Goal: Communication & Community: Answer question/provide support

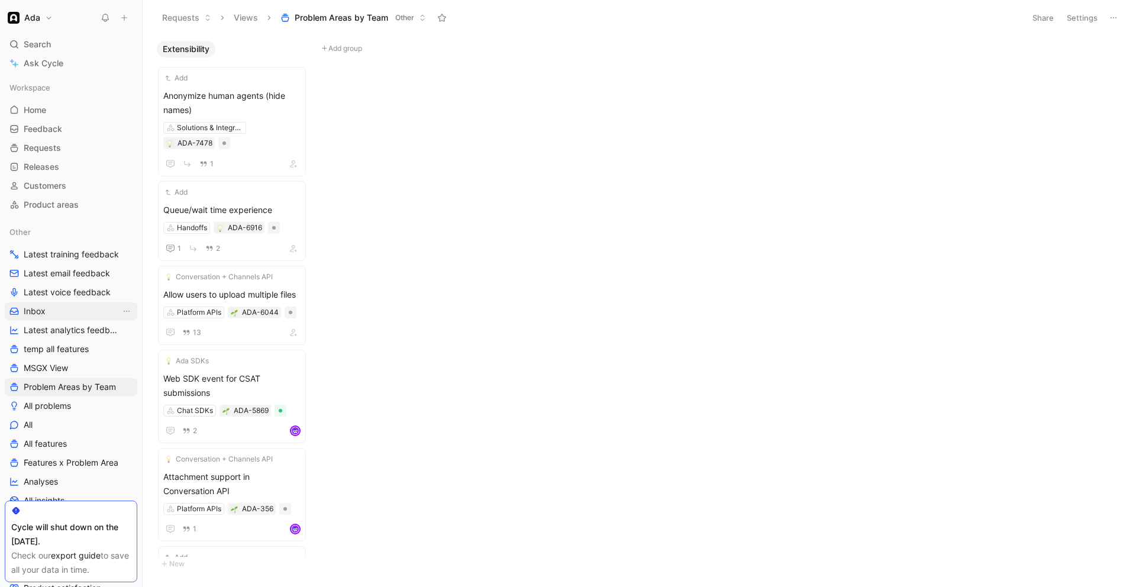
click at [47, 302] on link "Inbox" at bounding box center [71, 311] width 133 height 18
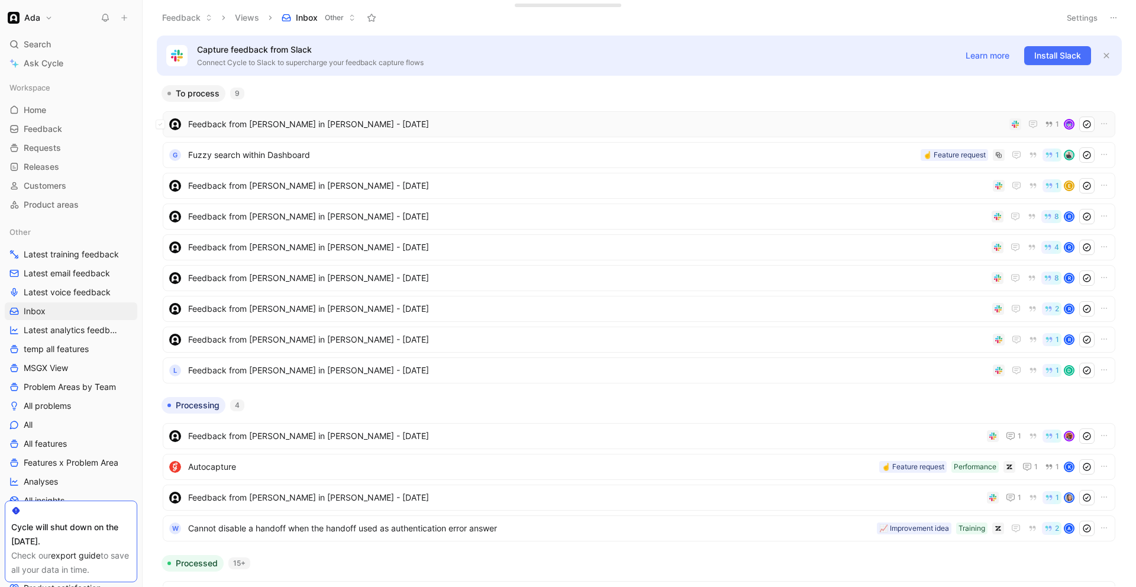
click at [305, 117] on span "Feedback from [PERSON_NAME] in [PERSON_NAME] - [DATE]" at bounding box center [596, 124] width 817 height 14
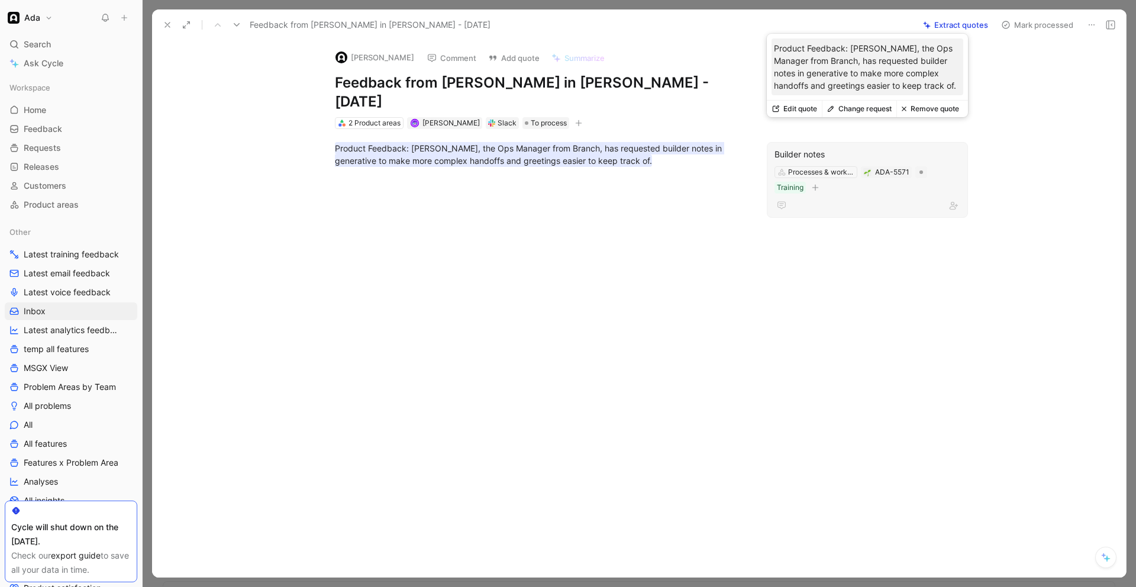
click at [850, 178] on div "Builder notes Processes & workflows ADA-5571 Training" at bounding box center [867, 180] width 201 height 76
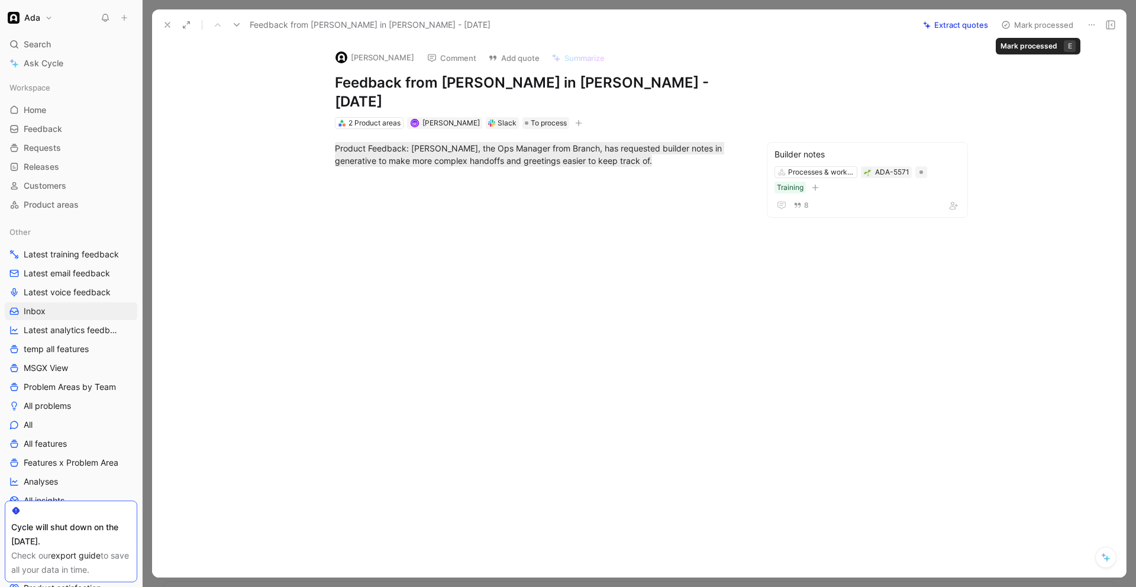
click at [1023, 25] on button "Mark processed" at bounding box center [1037, 25] width 83 height 17
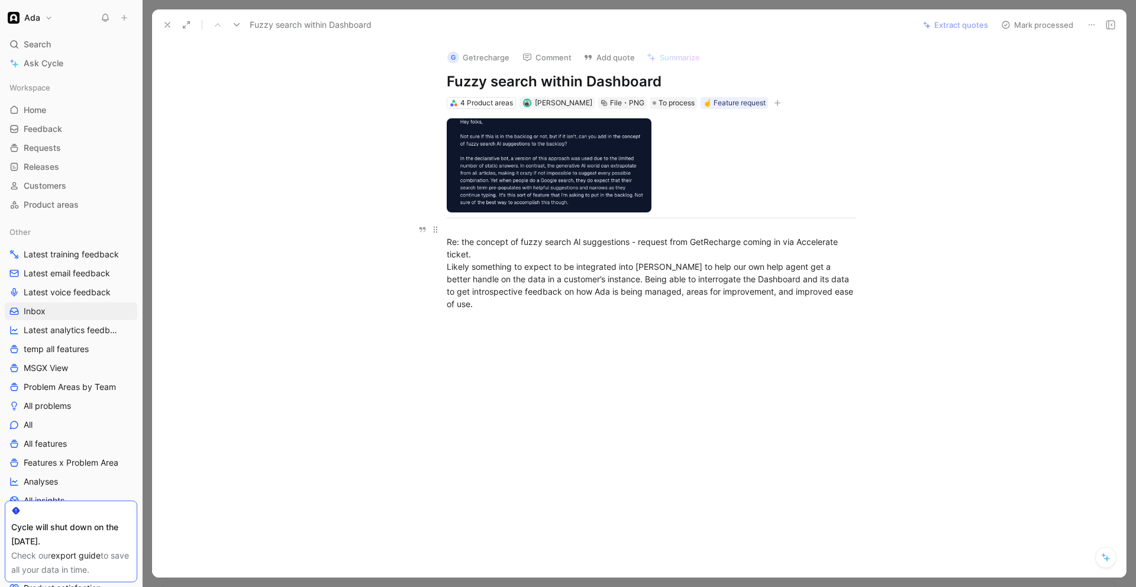
click at [484, 234] on div "Re: the concept of fuzzy search Al suggestions - request from GetRecharge comin…" at bounding box center [652, 266] width 410 height 87
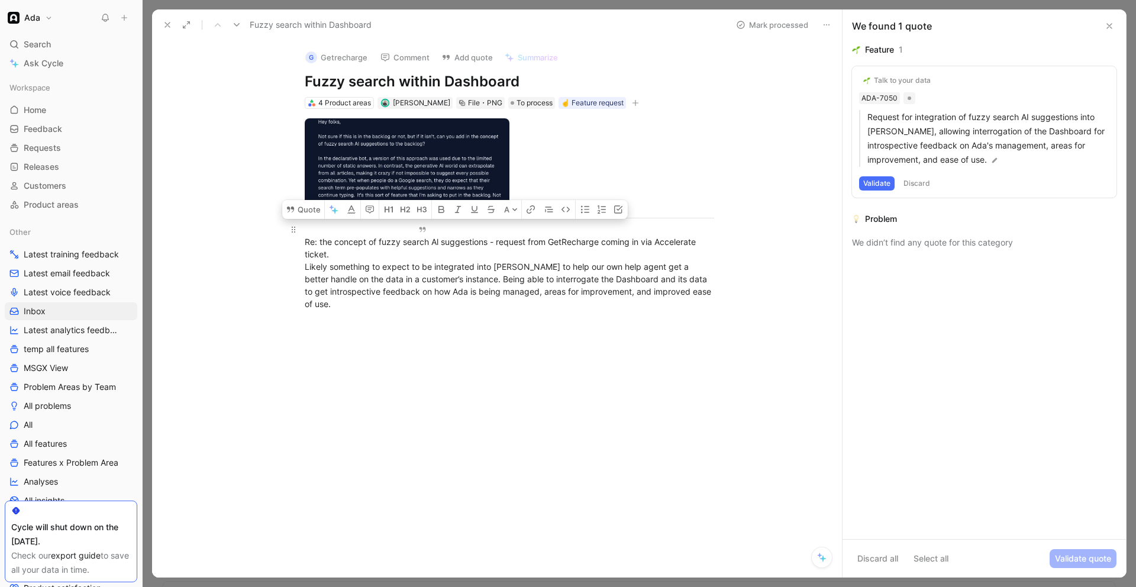
click at [526, 262] on div "Re: the concept of fuzzy search Al suggestions - request from GetRecharge comin…" at bounding box center [510, 266] width 410 height 87
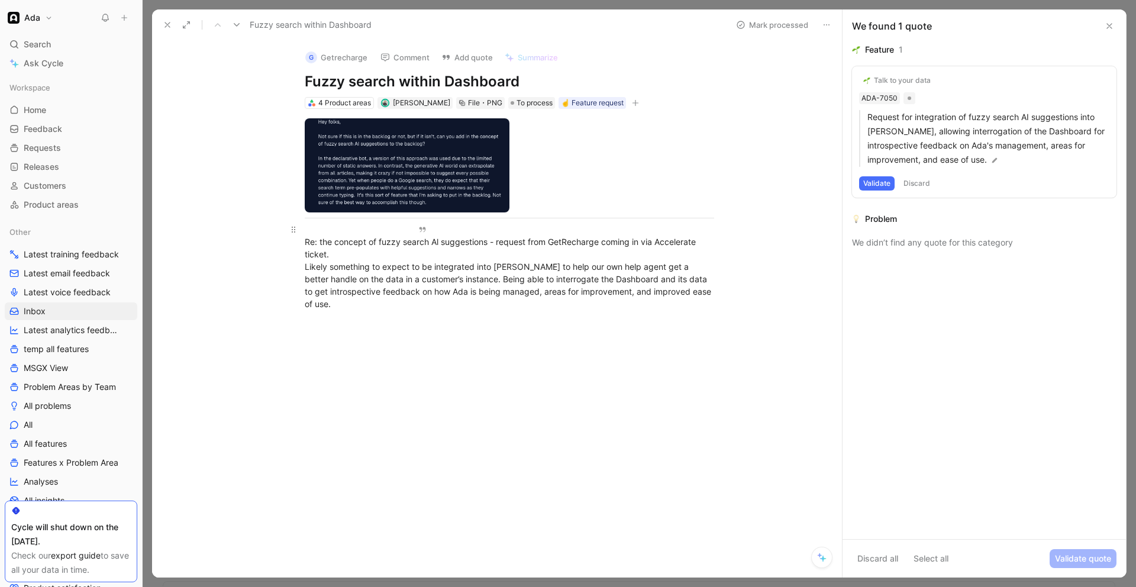
click at [698, 247] on div "Re: the concept of fuzzy search Al suggestions - request from GetRecharge comin…" at bounding box center [510, 266] width 410 height 87
click at [687, 265] on div "Re: the concept of fuzzy search Al suggestions - request from GetRecharge comin…" at bounding box center [510, 266] width 410 height 87
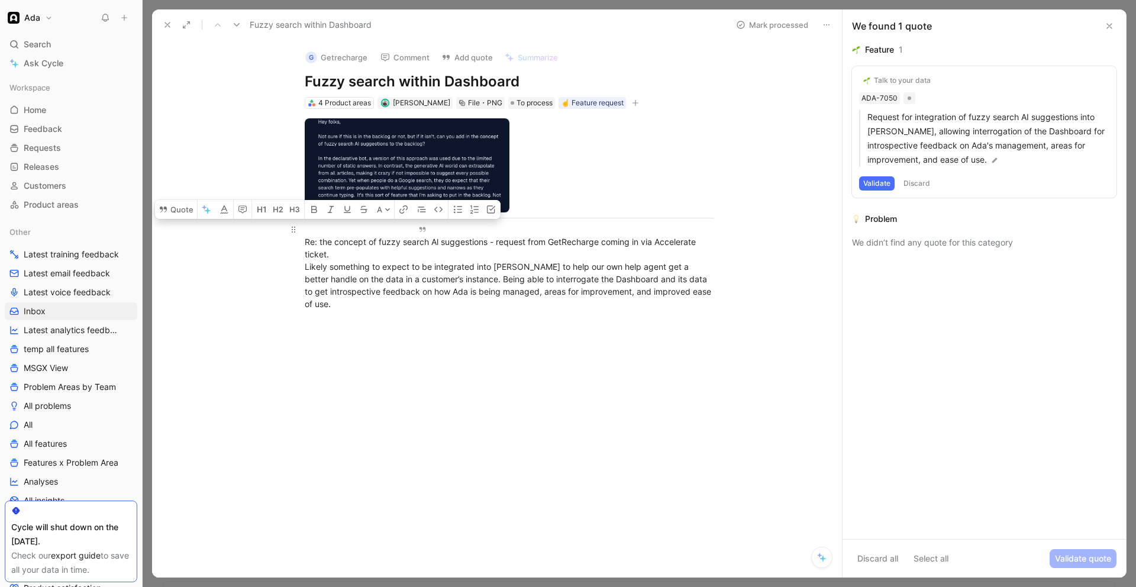
drag, startPoint x: 681, startPoint y: 270, endPoint x: 674, endPoint y: 270, distance: 6.5
click at [681, 270] on div "Re: the concept of fuzzy search Al suggestions - request from GetRecharge comin…" at bounding box center [510, 266] width 410 height 87
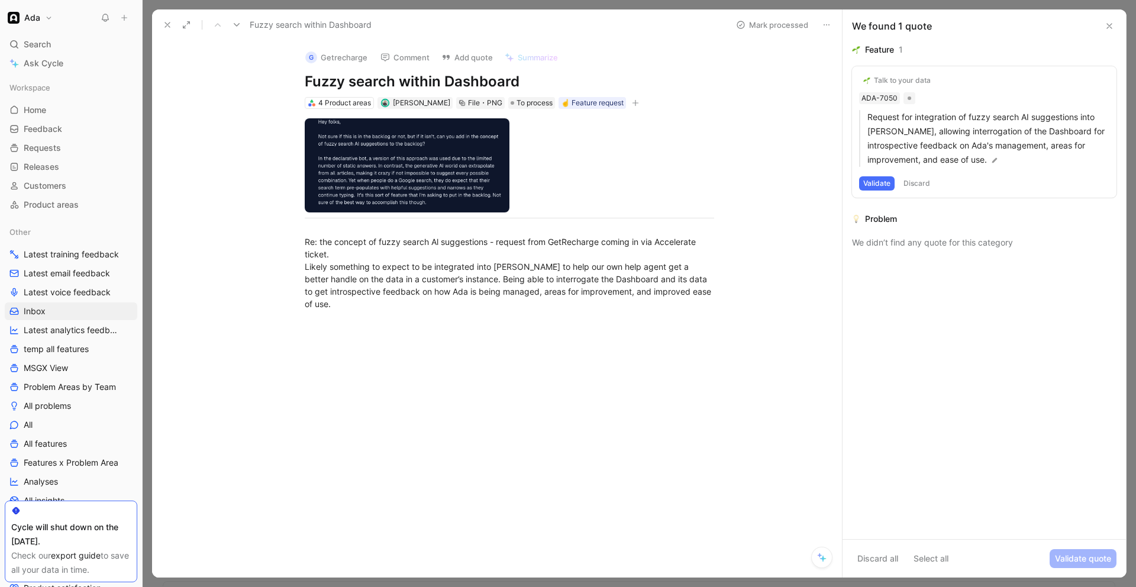
click at [169, 25] on icon at bounding box center [167, 24] width 9 height 9
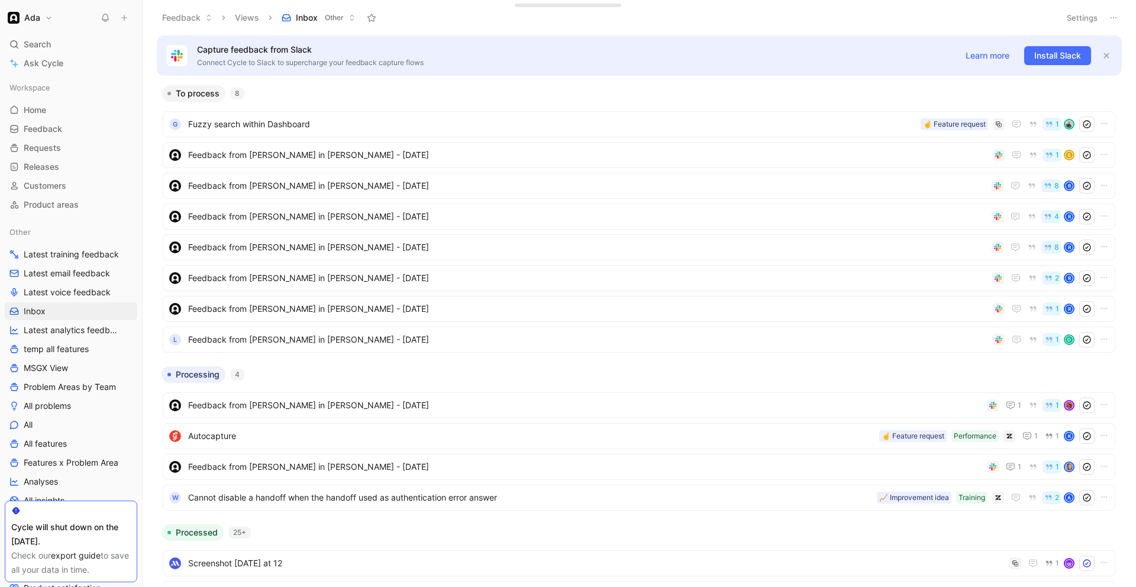
click at [318, 169] on ul "G Fuzzy search within Dashboard ☝️ Feature request 1 Feedback from [PERSON_NAME…" at bounding box center [639, 234] width 953 height 246
click at [340, 155] on span "Feedback from [PERSON_NAME] in [PERSON_NAME] - [DATE]" at bounding box center [588, 155] width 800 height 14
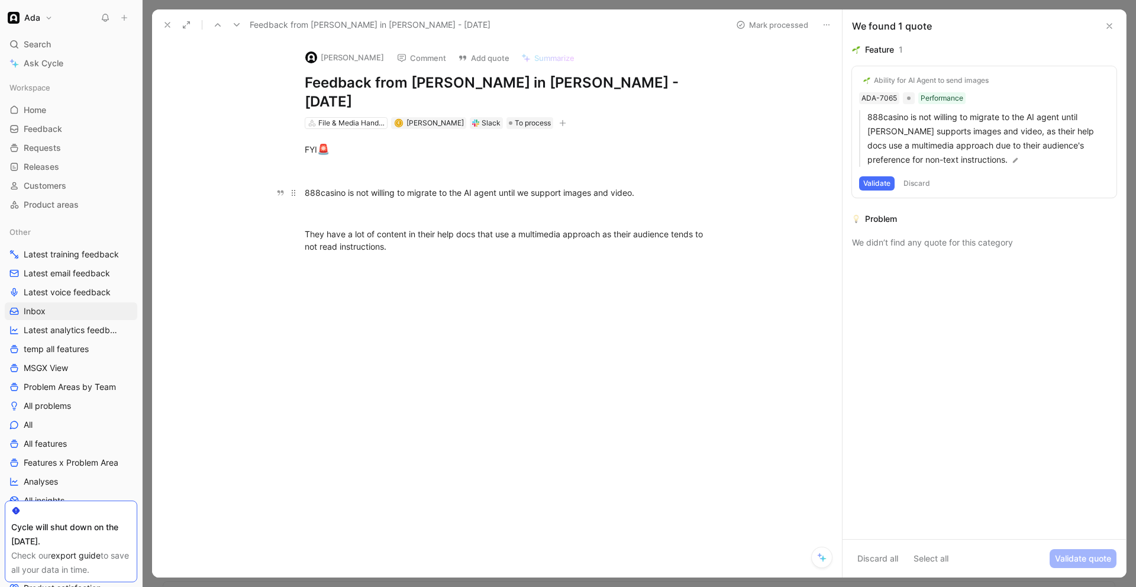
click at [419, 186] on div "888casino is not willing to migrate to the AI agent until we support images and…" at bounding box center [510, 192] width 410 height 12
click at [404, 228] on div "They have a lot of content in their help docs that use a multimedia approach as…" at bounding box center [510, 240] width 410 height 25
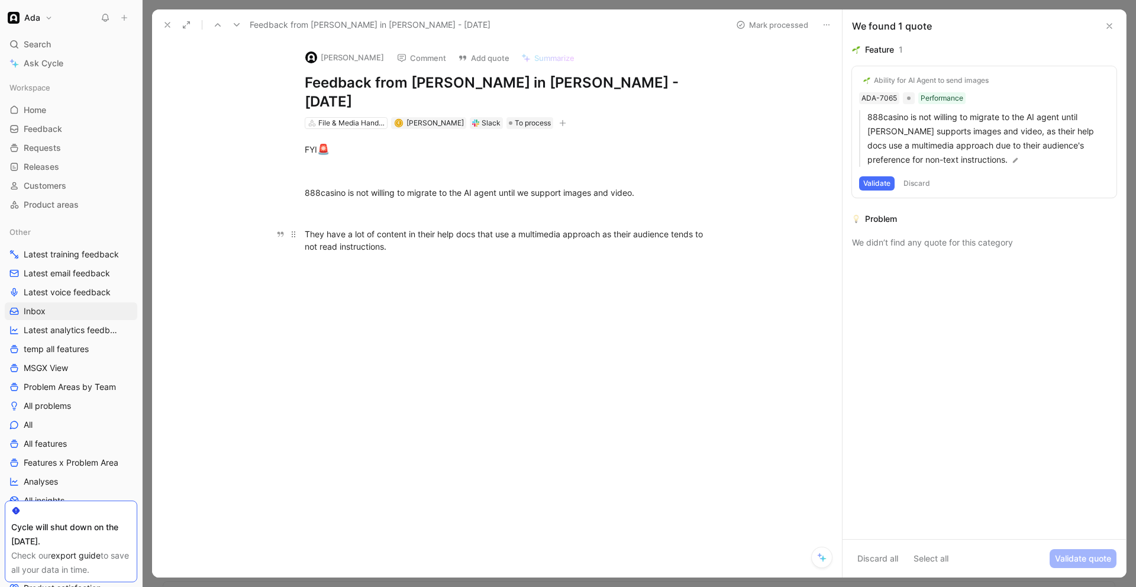
click at [404, 228] on div "They have a lot of content in their help docs that use a multimedia approach as…" at bounding box center [510, 240] width 410 height 25
click at [455, 257] on p at bounding box center [509, 267] width 455 height 20
click at [479, 228] on div "They have a lot of content in their help docs that use a multimedia approach as…" at bounding box center [510, 240] width 410 height 25
drag, startPoint x: 479, startPoint y: 227, endPoint x: 487, endPoint y: 224, distance: 7.7
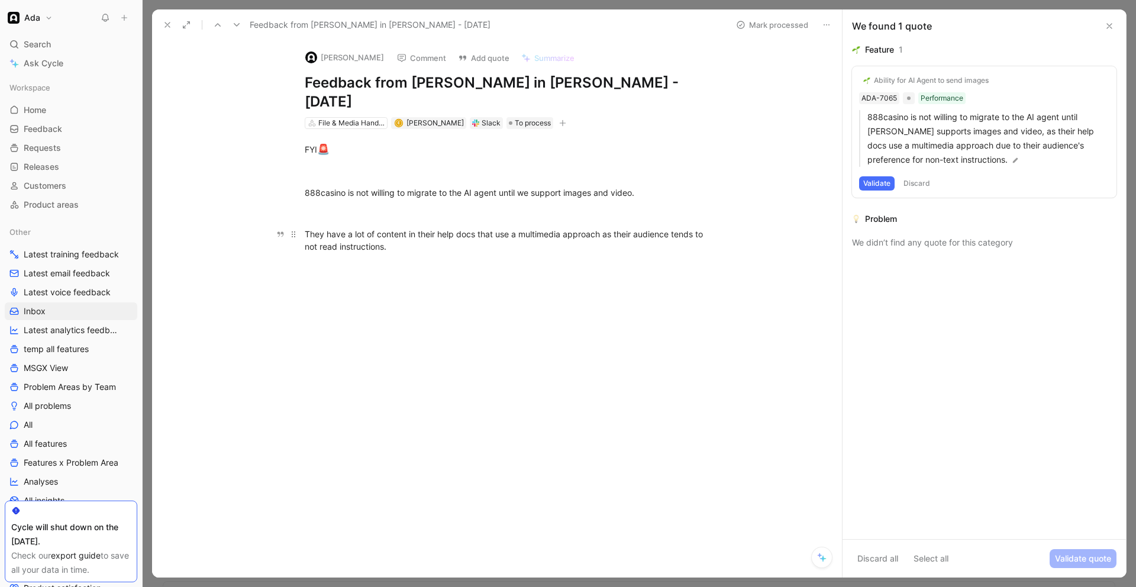
click at [482, 228] on div "They have a lot of content in their help docs that use a multimedia approach as…" at bounding box center [510, 240] width 410 height 25
click at [690, 186] on div "888casino is not willing to migrate to the AI agent until we support images and…" at bounding box center [510, 192] width 410 height 12
click at [319, 186] on div "888casino is not willing to migrate to the AI agent until we support images and…" at bounding box center [510, 192] width 410 height 12
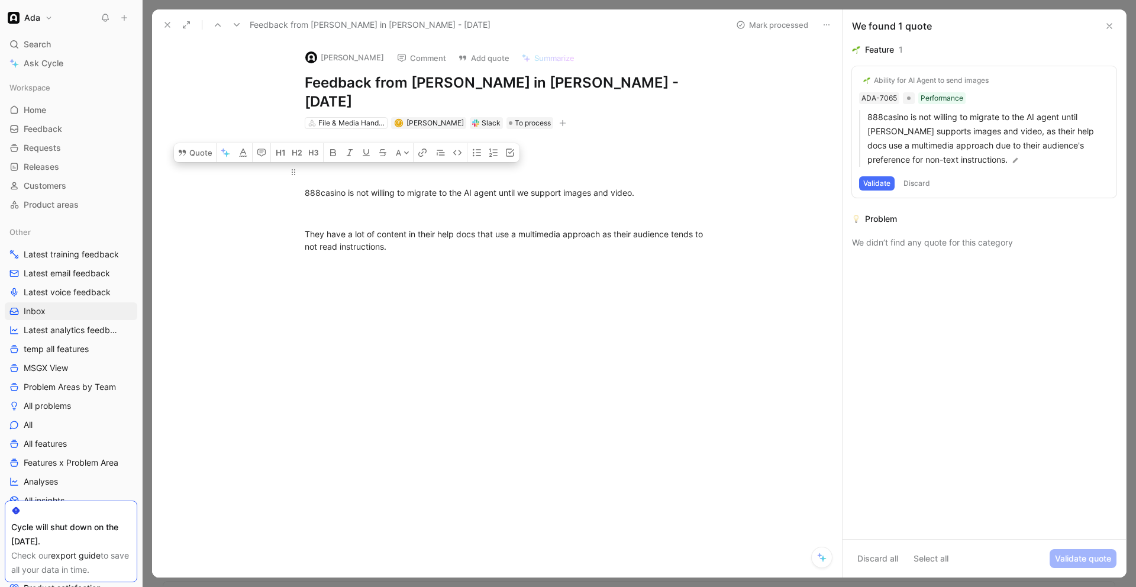
drag, startPoint x: 411, startPoint y: 230, endPoint x: 309, endPoint y: 152, distance: 128.0
click at [309, 152] on div "FYI 🚨 888casino is not willing to migrate to the AI agent until we support imag…" at bounding box center [509, 207] width 665 height 157
copy div "888casino is not willing to migrate to the AI agent until we support images and…"
click at [251, 224] on div "FYI 🚨 888casino is not willing to migrate to the AI agent until we support imag…" at bounding box center [509, 207] width 665 height 157
click at [430, 51] on button "Comment" at bounding box center [422, 58] width 60 height 17
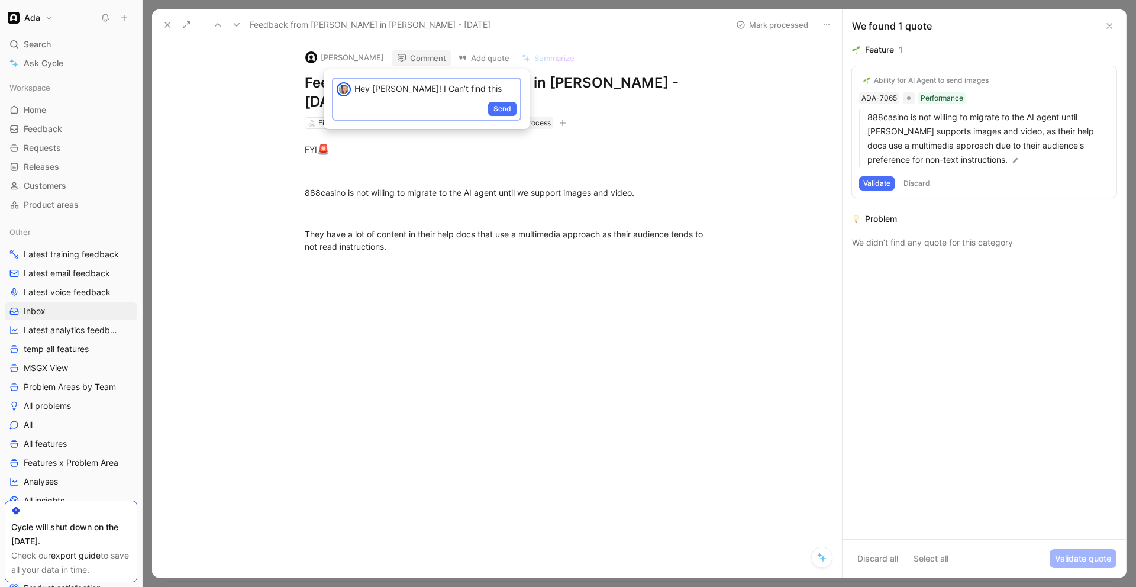
click at [413, 87] on p "Hey [PERSON_NAME]! I Can’t find this" at bounding box center [436, 88] width 162 height 12
click at [469, 88] on p "Hey [PERSON_NAME]! I can’t find this" at bounding box center [436, 88] width 162 height 12
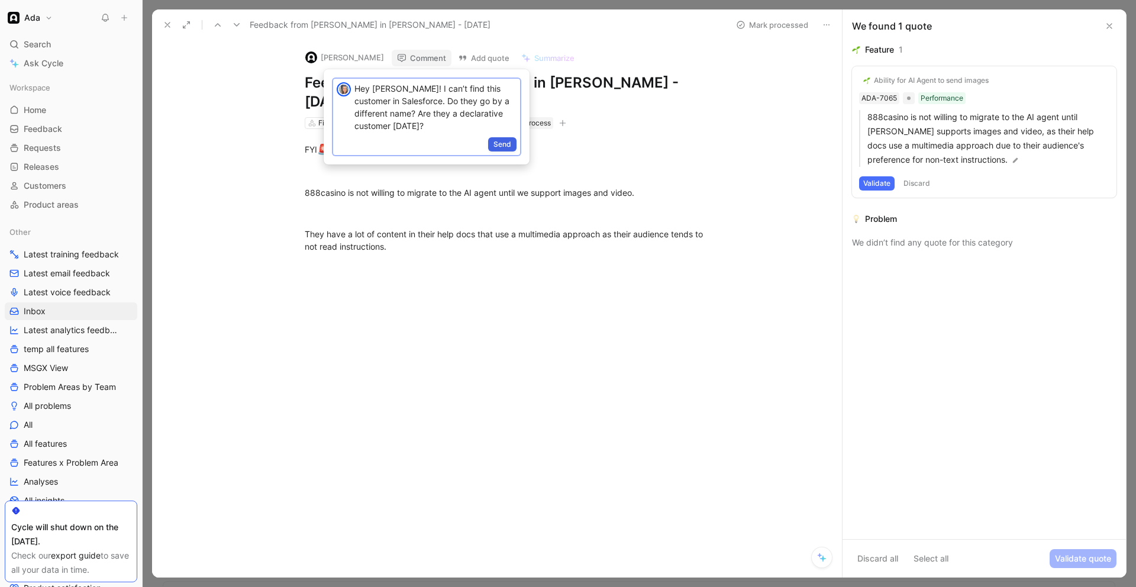
click at [504, 146] on span "Send" at bounding box center [503, 144] width 18 height 12
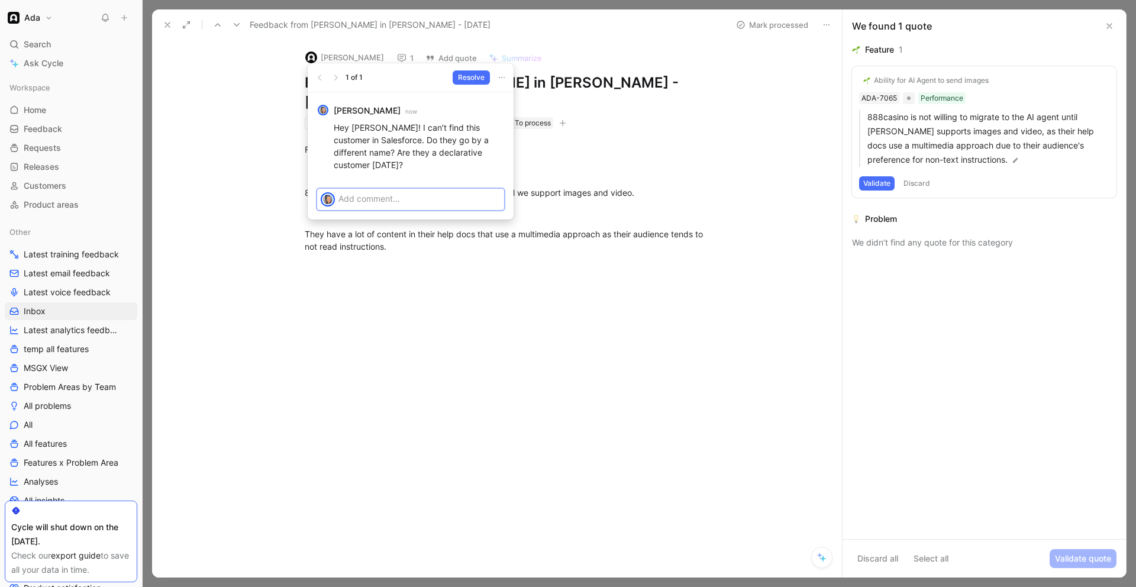
click at [167, 23] on icon at bounding box center [167, 24] width 9 height 9
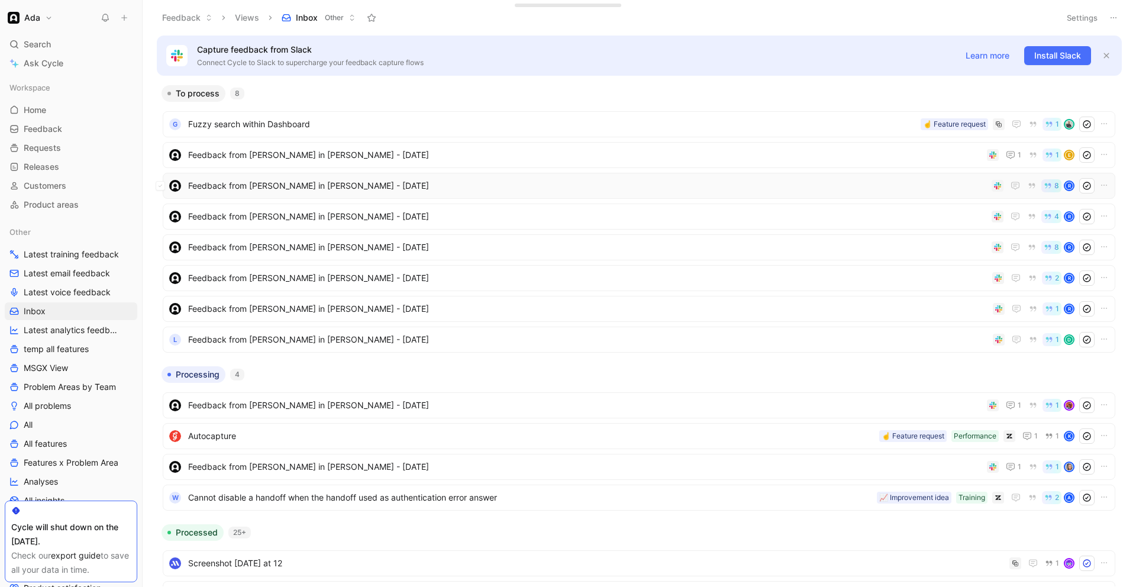
click at [318, 188] on span "Feedback from [PERSON_NAME] in [PERSON_NAME] - [DATE]" at bounding box center [587, 186] width 799 height 14
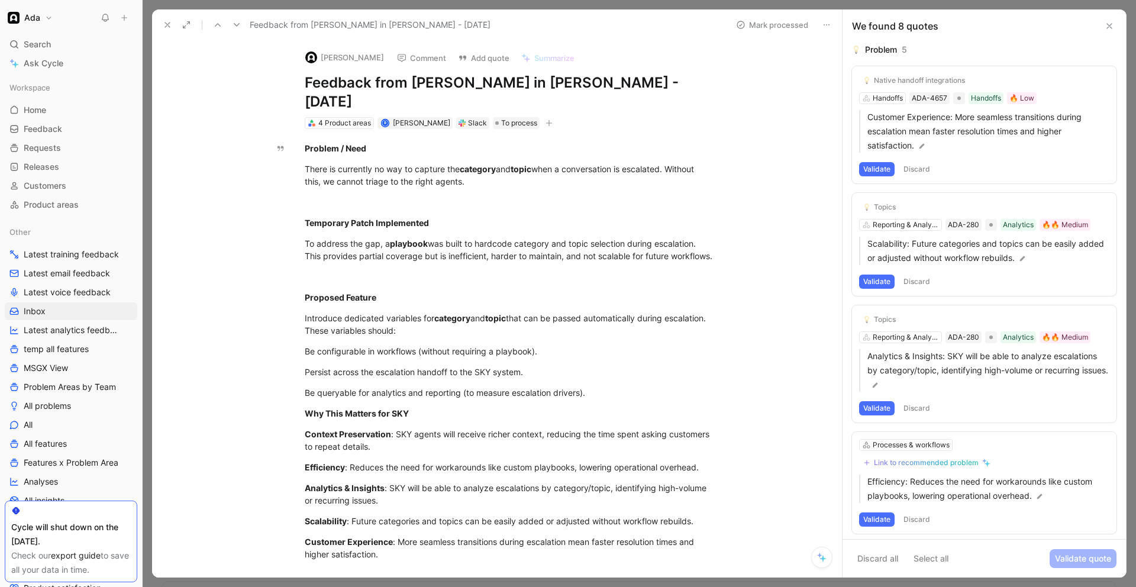
click at [240, 19] on button at bounding box center [236, 25] width 17 height 17
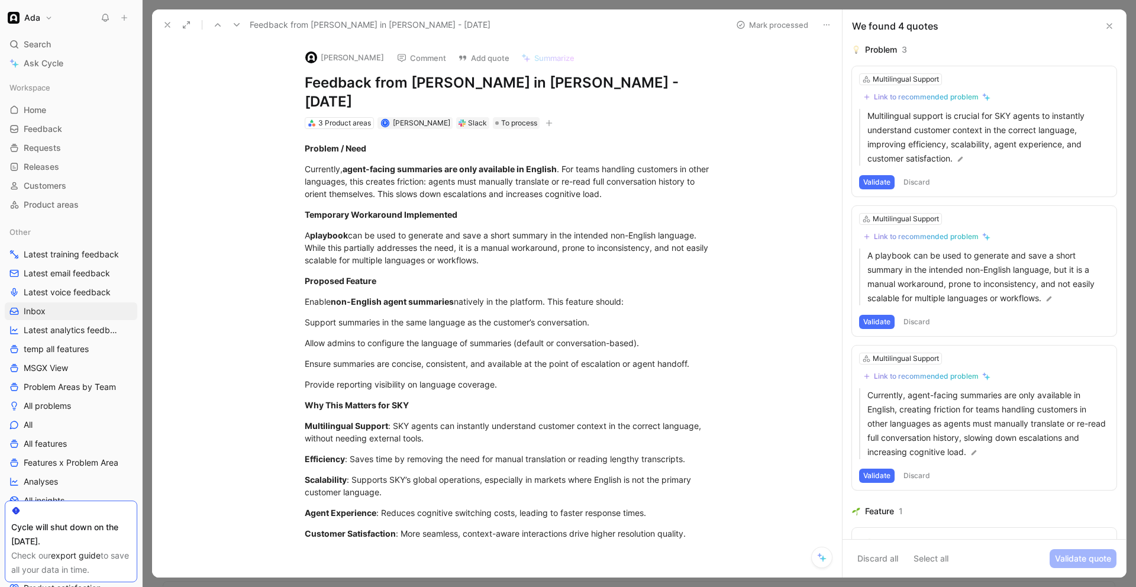
drag, startPoint x: 401, startPoint y: 47, endPoint x: 404, endPoint y: 53, distance: 6.6
click at [401, 48] on div "[PERSON_NAME] Comment Add quote Summarize" at bounding box center [507, 54] width 414 height 26
click at [405, 57] on button "Comment" at bounding box center [422, 58] width 60 height 17
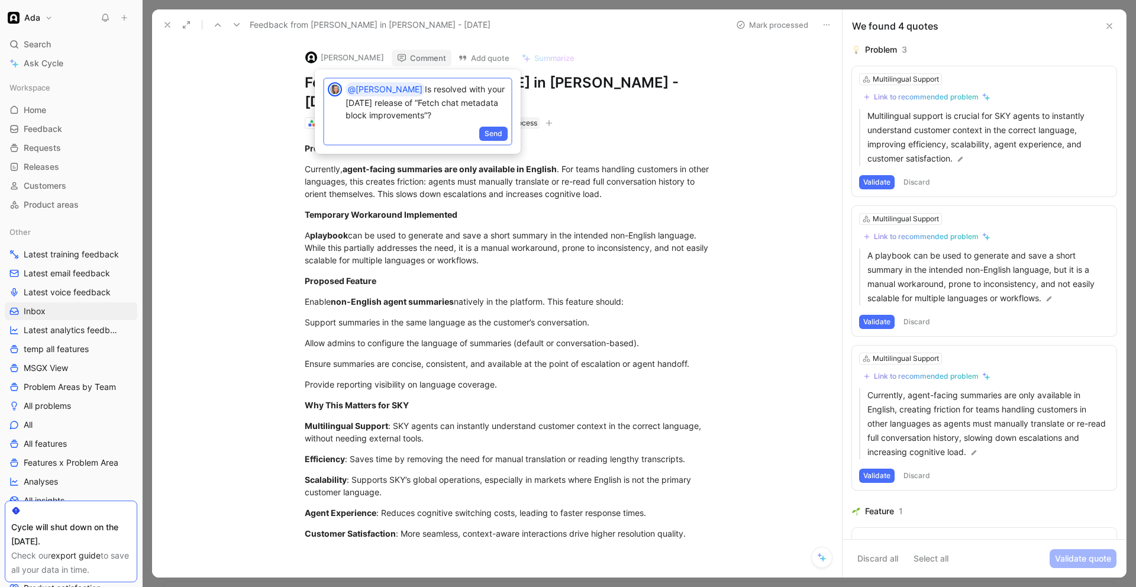
drag, startPoint x: 496, startPoint y: 138, endPoint x: 452, endPoint y: 128, distance: 45.5
click at [450, 131] on div "Send" at bounding box center [417, 135] width 187 height 20
click at [494, 134] on span "Send" at bounding box center [494, 134] width 18 height 12
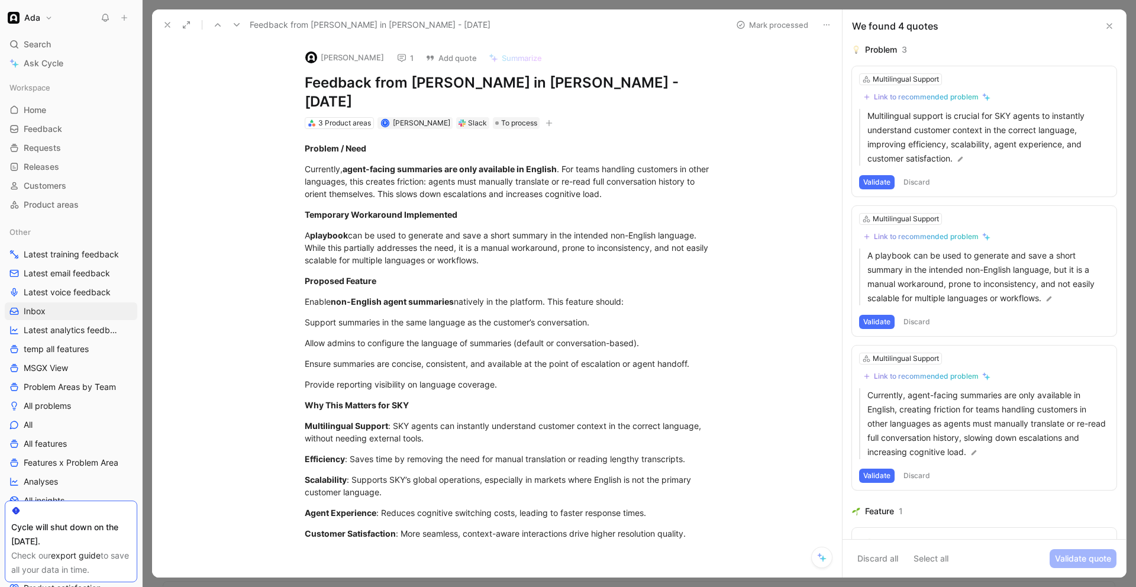
click at [173, 26] on button at bounding box center [167, 25] width 17 height 17
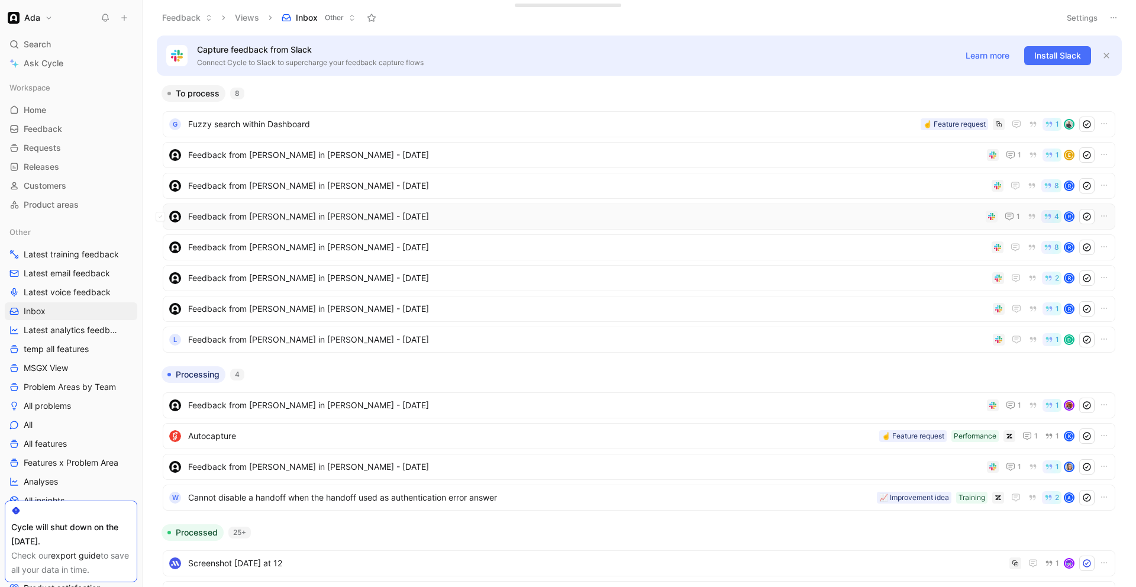
click at [292, 223] on span "Feedback from [PERSON_NAME] in [PERSON_NAME] - [DATE]" at bounding box center [584, 217] width 793 height 14
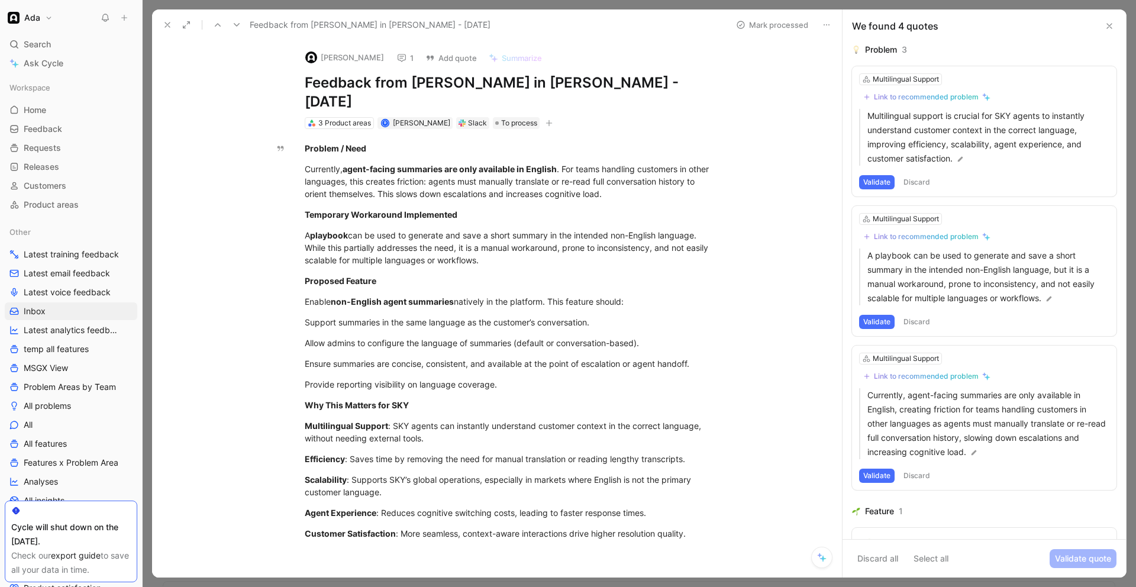
click at [233, 24] on icon at bounding box center [236, 24] width 9 height 9
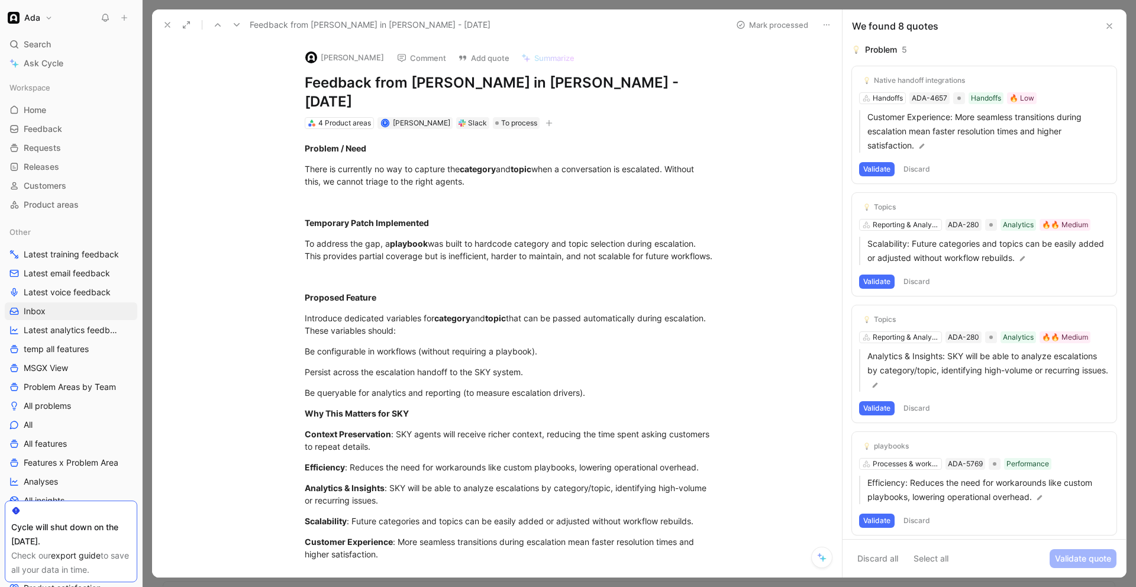
click at [233, 24] on icon at bounding box center [236, 24] width 9 height 9
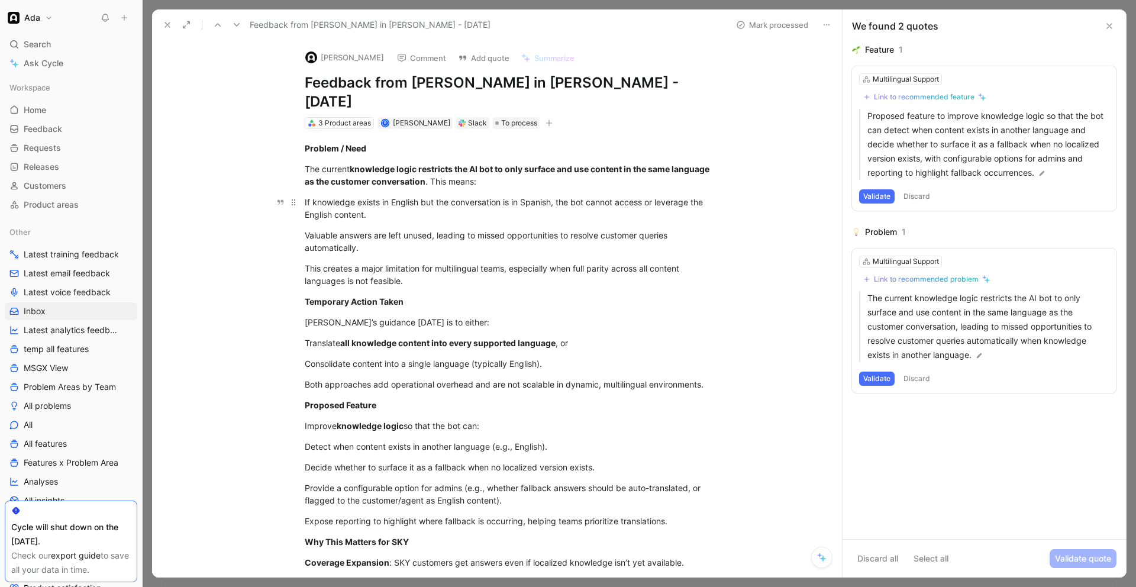
click at [397, 196] on div "If knowledge exists in English but the conversation is in Spanish, the bot cann…" at bounding box center [510, 208] width 410 height 25
click at [398, 196] on div "If knowledge exists in English but the conversation is in Spanish, the bot cann…" at bounding box center [510, 208] width 410 height 25
click at [379, 196] on div "If knowledge exists in English but the conversation is in Spanish, the bot cann…" at bounding box center [510, 208] width 410 height 25
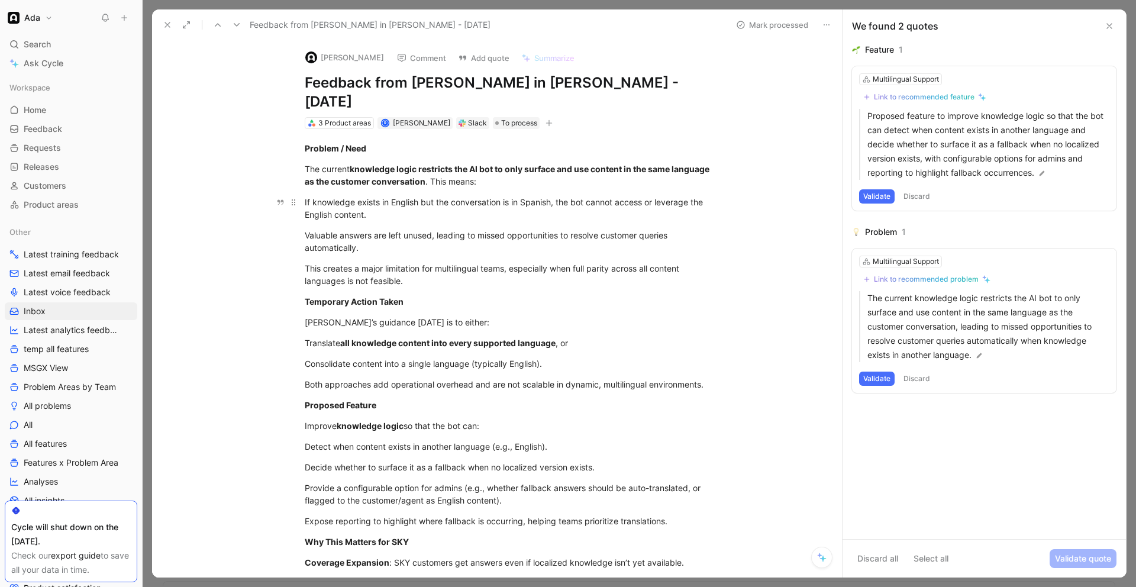
click at [379, 196] on div "If knowledge exists in English but the conversation is in Spanish, the bot cann…" at bounding box center [510, 208] width 410 height 25
click at [380, 196] on div "If knowledge exists in English but the conversation is in Spanish, the bot cann…" at bounding box center [510, 208] width 410 height 25
click at [382, 196] on div "If knowledge exists in English but the conversation is in Spanish, the bot cann…" at bounding box center [510, 208] width 410 height 25
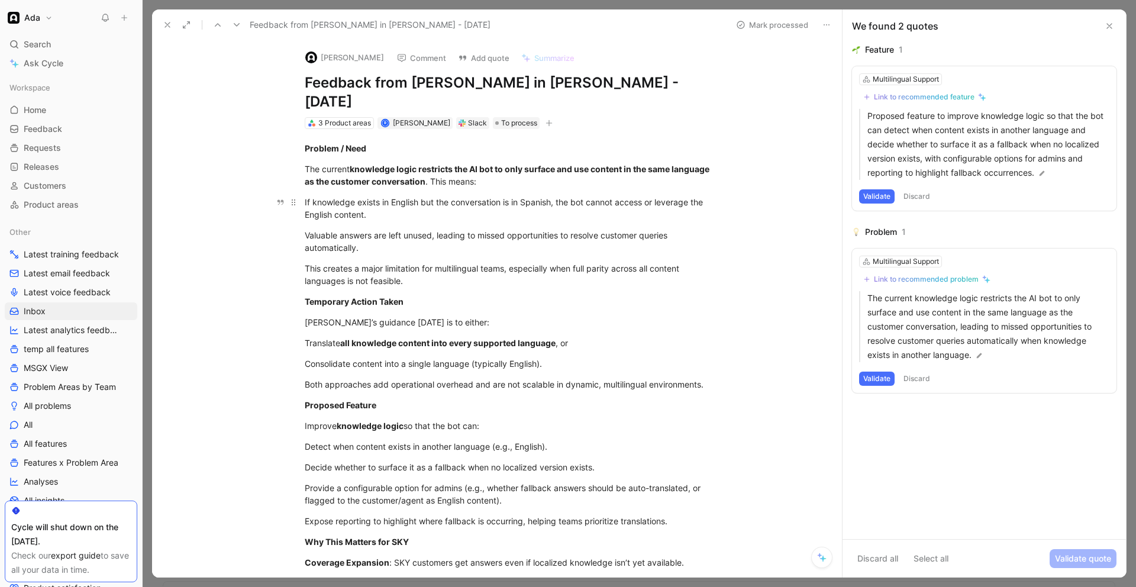
click at [382, 196] on div "If knowledge exists in English but the conversation is in Spanish, the bot cann…" at bounding box center [510, 208] width 410 height 25
click at [407, 55] on button "Comment" at bounding box center [422, 58] width 60 height 17
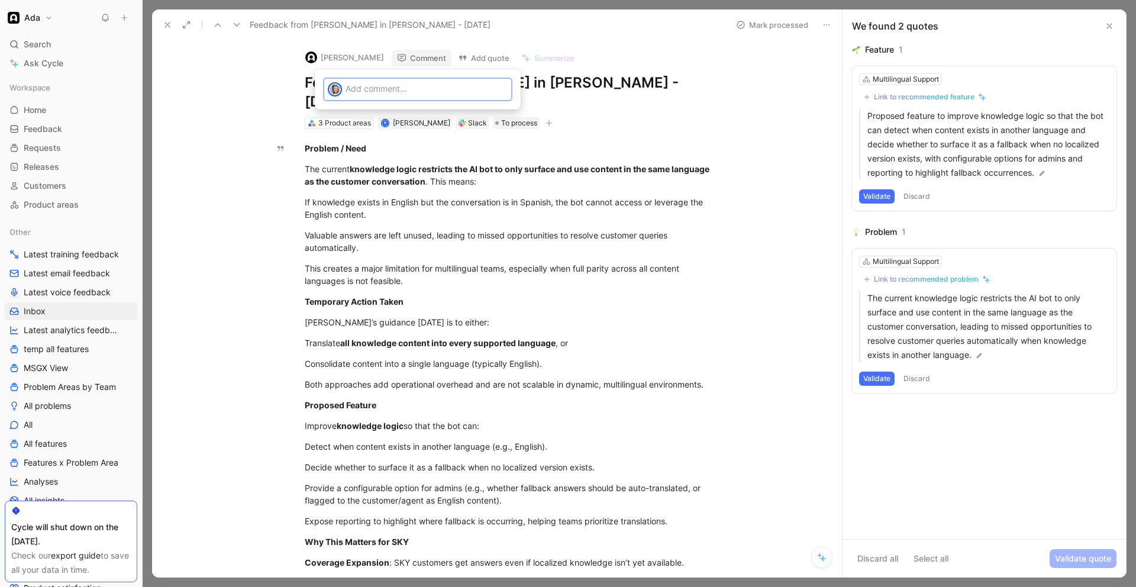
click at [371, 79] on div at bounding box center [429, 89] width 166 height 20
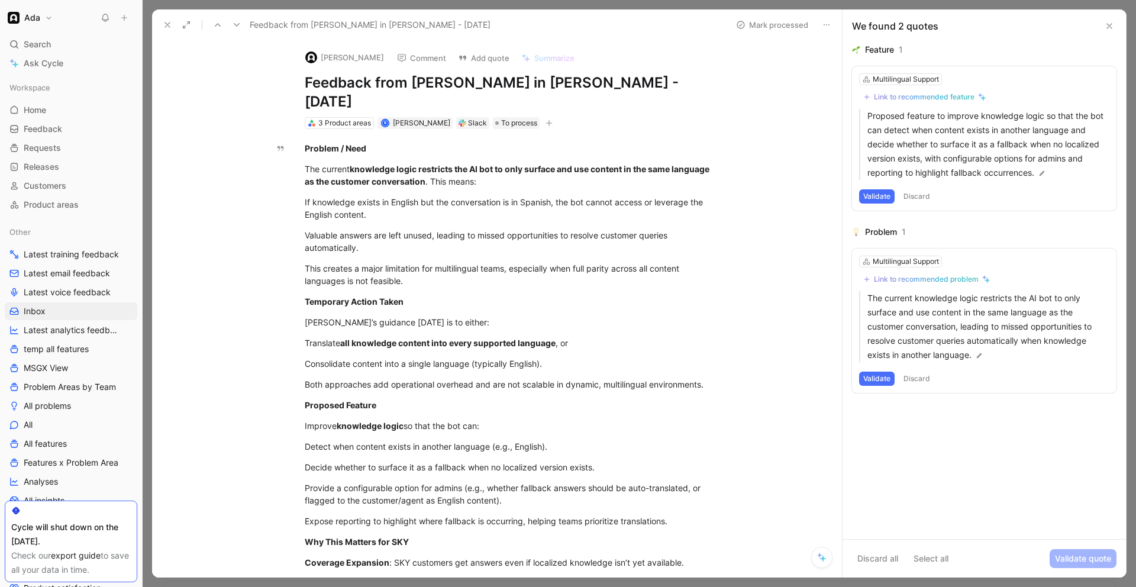
click at [172, 25] on icon at bounding box center [167, 24] width 9 height 9
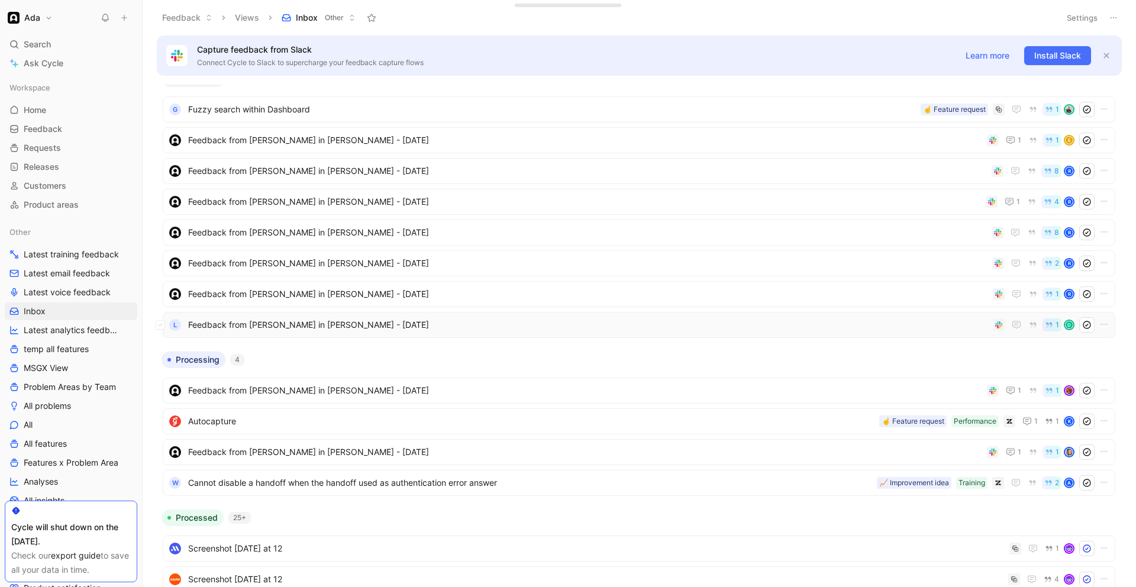
click at [332, 327] on span "Feedback from [PERSON_NAME] in [PERSON_NAME] - [DATE]" at bounding box center [588, 325] width 800 height 14
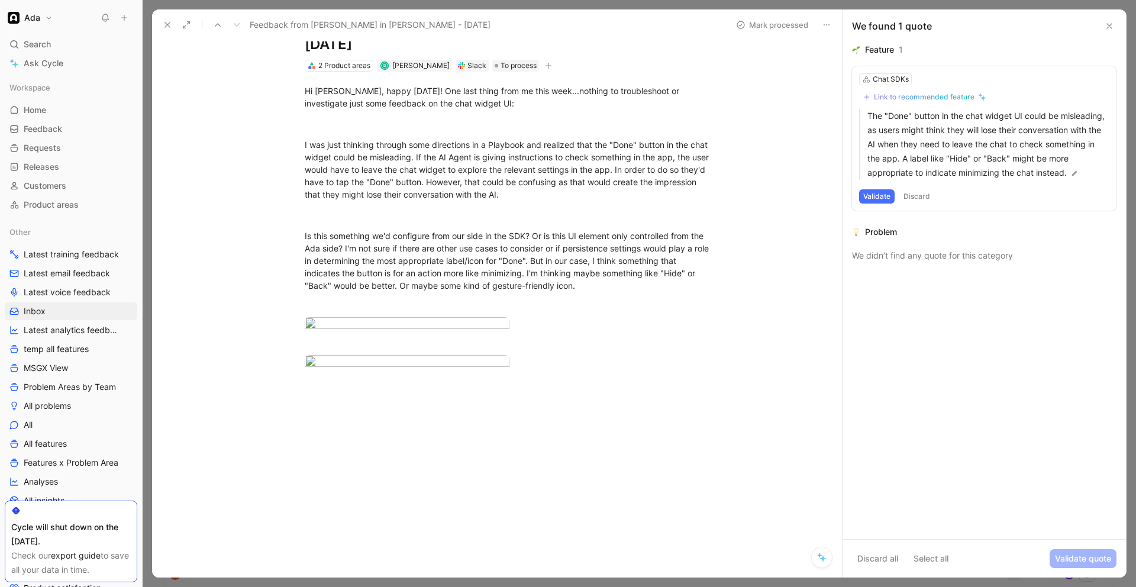
scroll to position [319, 0]
click at [167, 25] on use at bounding box center [167, 24] width 5 height 5
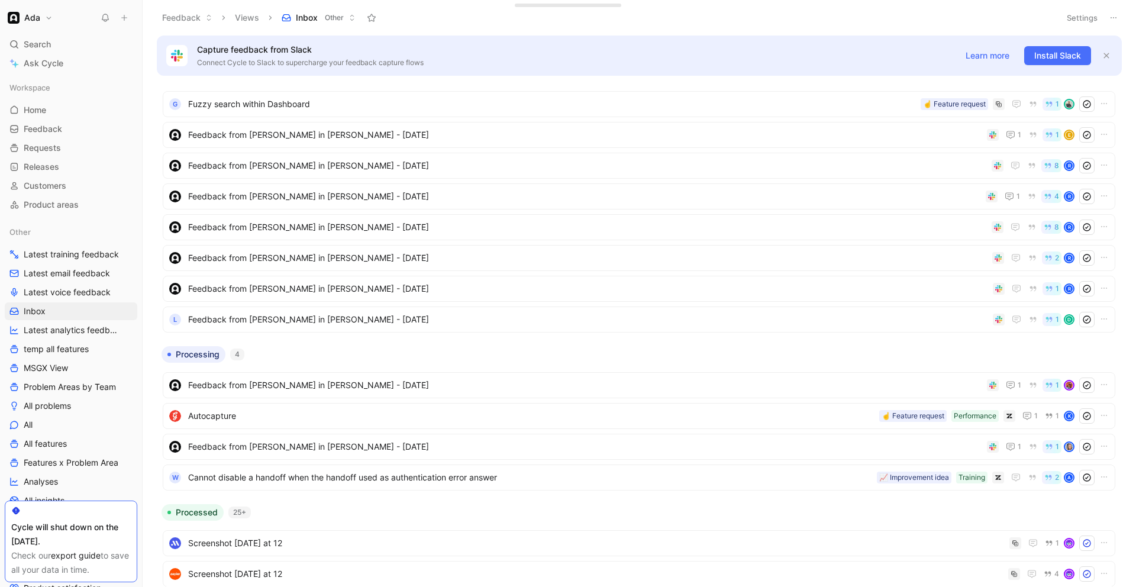
click at [312, 302] on ul "G Fuzzy search within Dashboard ☝️ Feature request 1 Feedback from [PERSON_NAME…" at bounding box center [639, 214] width 953 height 246
click at [317, 297] on div "Feedback from [PERSON_NAME] in [PERSON_NAME] - [DATE] 1 R" at bounding box center [639, 289] width 953 height 26
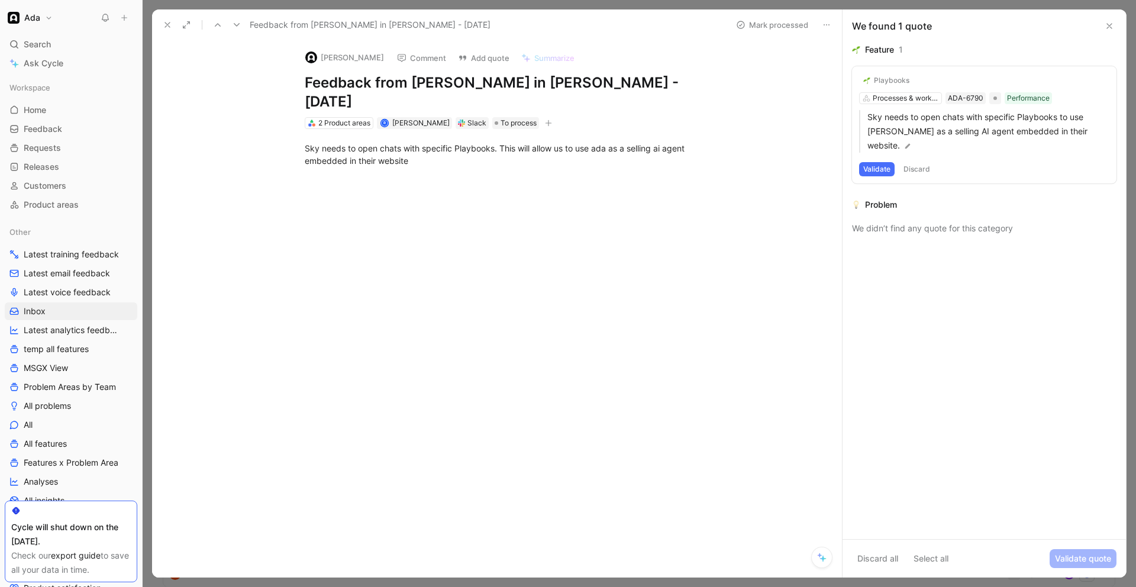
click at [324, 142] on div "Sky needs to open chats with specific Playbooks. This will allow us to use ada …" at bounding box center [510, 154] width 410 height 25
click at [384, 175] on div at bounding box center [510, 181] width 410 height 12
click at [399, 142] on div "Sky needs to open chats with specific Playbooks. This will allow us to use ada …" at bounding box center [510, 154] width 410 height 25
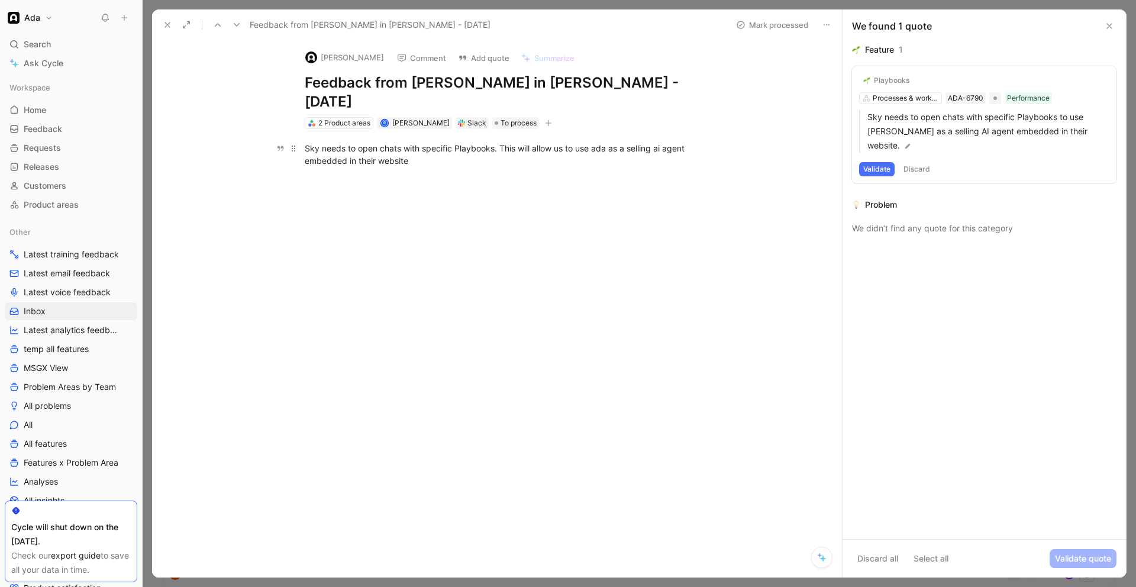
click at [399, 142] on div "Sky needs to open chats with specific Playbooks. This will allow us to use ada …" at bounding box center [510, 154] width 410 height 25
drag, startPoint x: 416, startPoint y: 175, endPoint x: 407, endPoint y: 174, distance: 9.5
click at [416, 175] on div "Sky needs to open chats with specific Playbooks. This will allow us to use ada …" at bounding box center [509, 165] width 665 height 72
click at [423, 56] on button "Comment" at bounding box center [422, 58] width 60 height 17
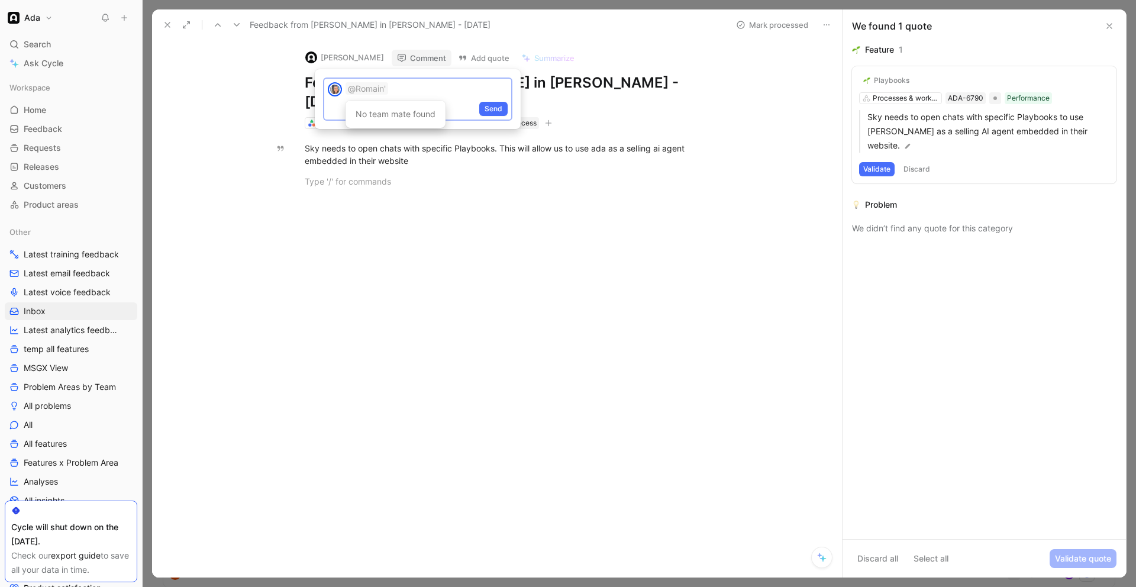
click at [405, 91] on p "@Romain'" at bounding box center [427, 88] width 162 height 12
click at [393, 118] on mark "[PERSON_NAME]" at bounding box center [409, 114] width 67 height 10
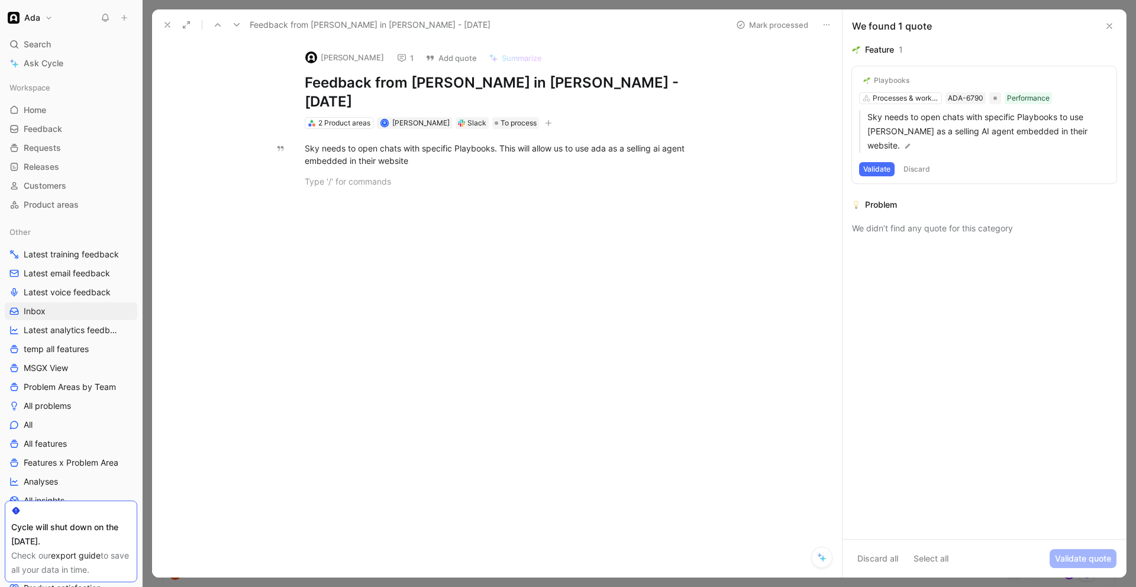
click at [170, 27] on icon at bounding box center [167, 24] width 9 height 9
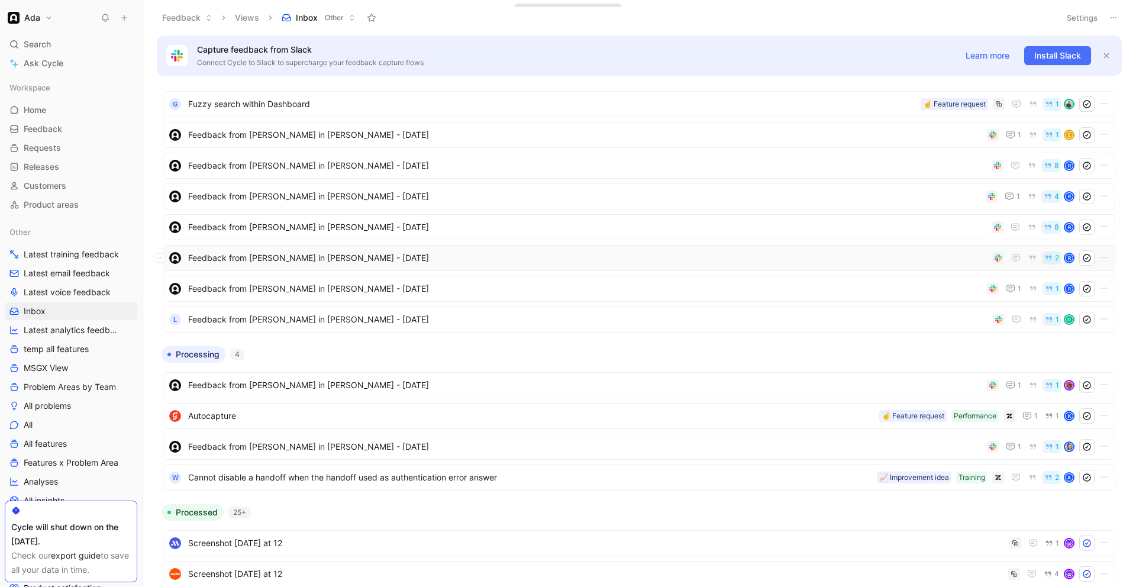
click at [344, 263] on span "Feedback from [PERSON_NAME] in [PERSON_NAME] - [DATE]" at bounding box center [588, 258] width 800 height 14
click at [245, 253] on span "Feedback from [PERSON_NAME] in [PERSON_NAME] - [DATE]" at bounding box center [588, 258] width 800 height 14
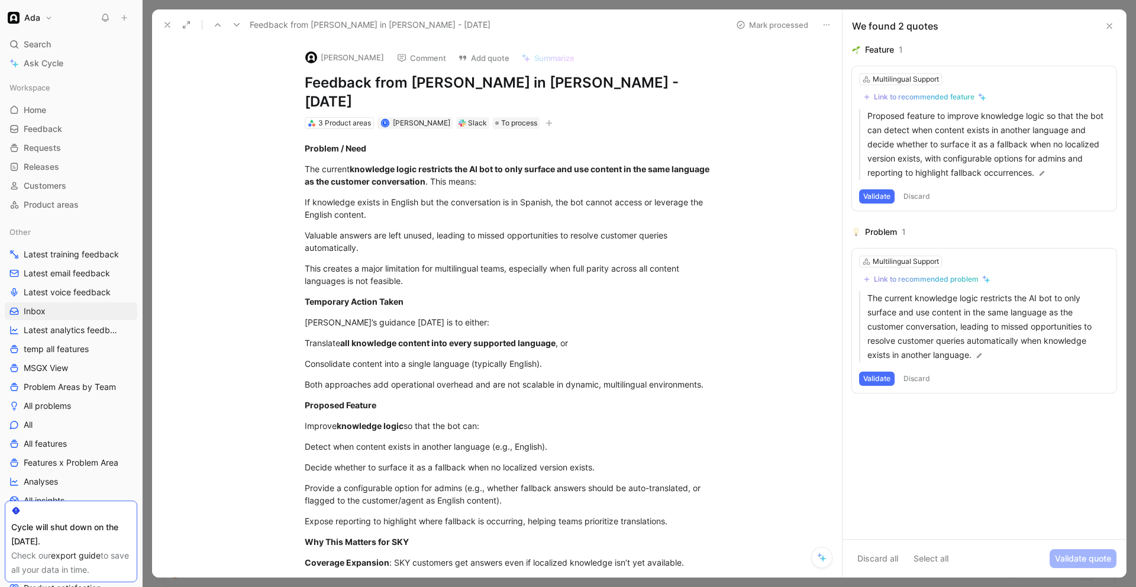
click at [405, 59] on button "Comment" at bounding box center [422, 58] width 60 height 17
click at [164, 24] on icon at bounding box center [167, 24] width 9 height 9
